Goal: Information Seeking & Learning: Learn about a topic

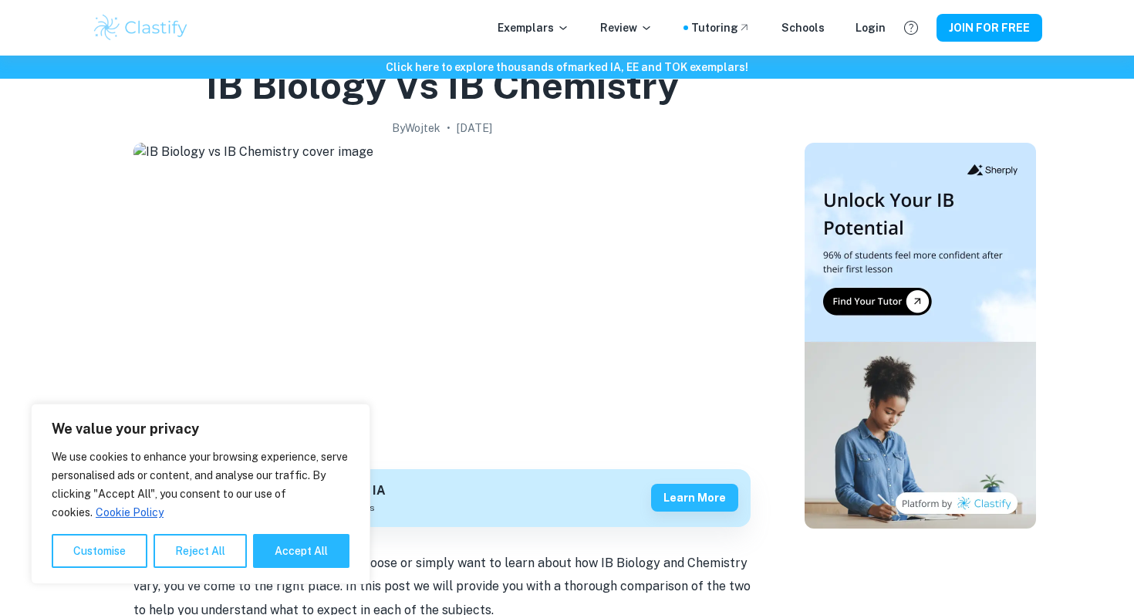
scroll to position [86, 0]
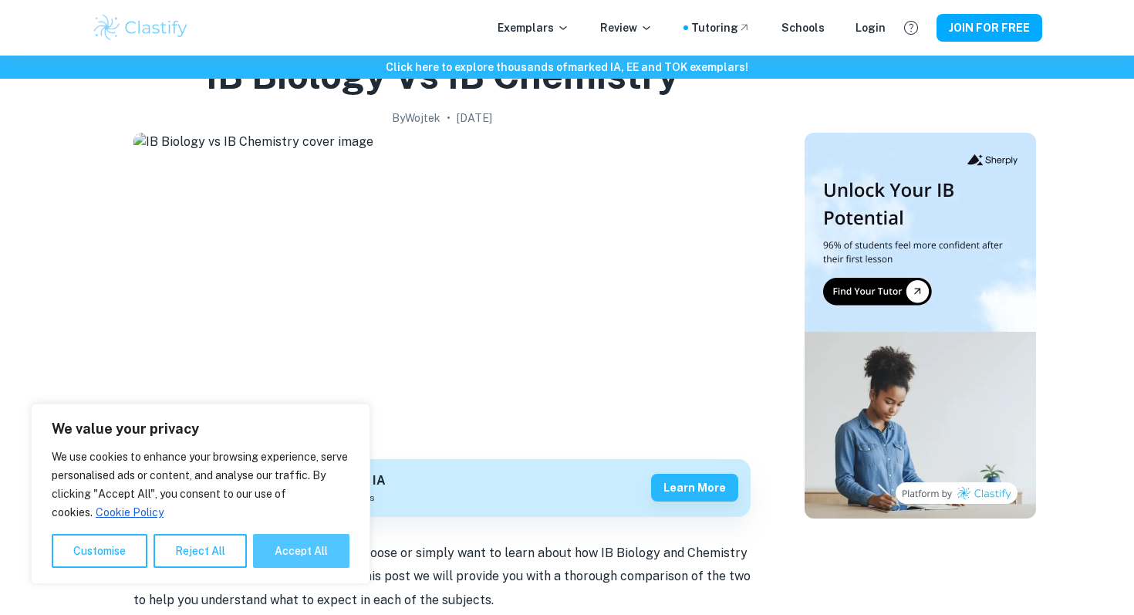
click at [302, 543] on button "Accept All" at bounding box center [301, 551] width 96 height 34
checkbox input "true"
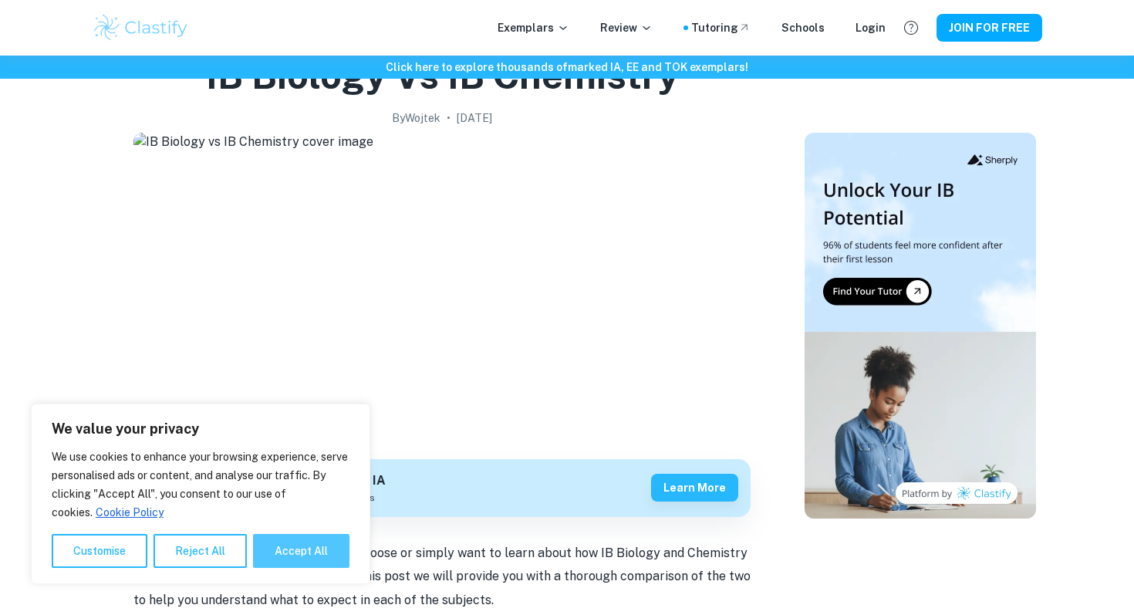
checkbox input "true"
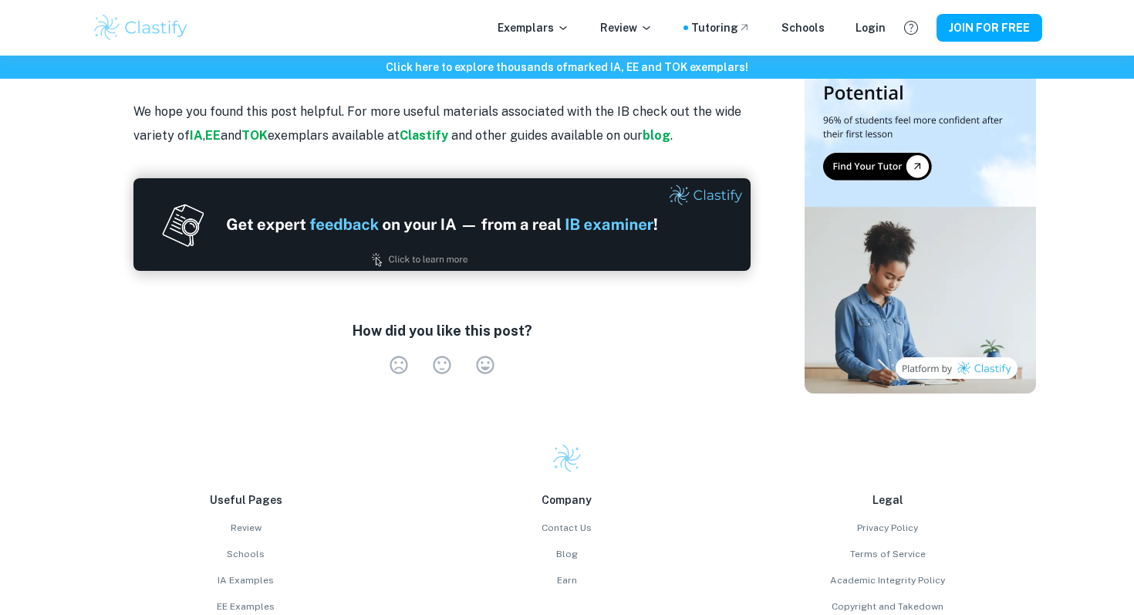
scroll to position [3047, 0]
